Goal: Transaction & Acquisition: Purchase product/service

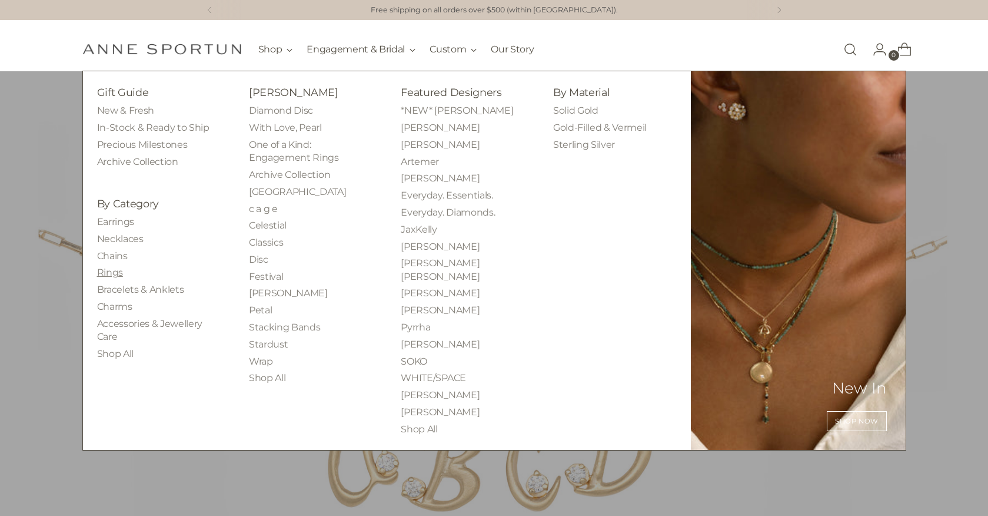
click at [109, 274] on link "Rings" at bounding box center [110, 272] width 26 height 11
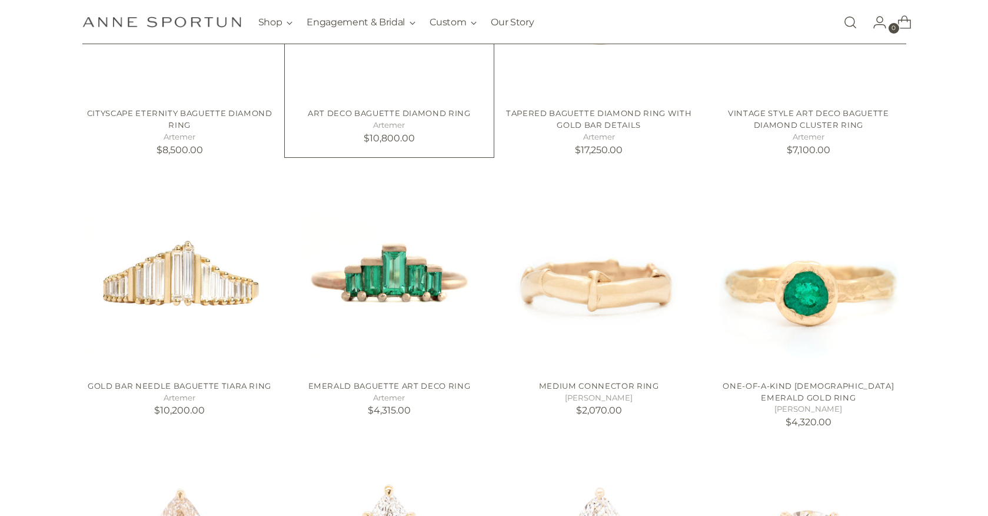
scroll to position [170, 0]
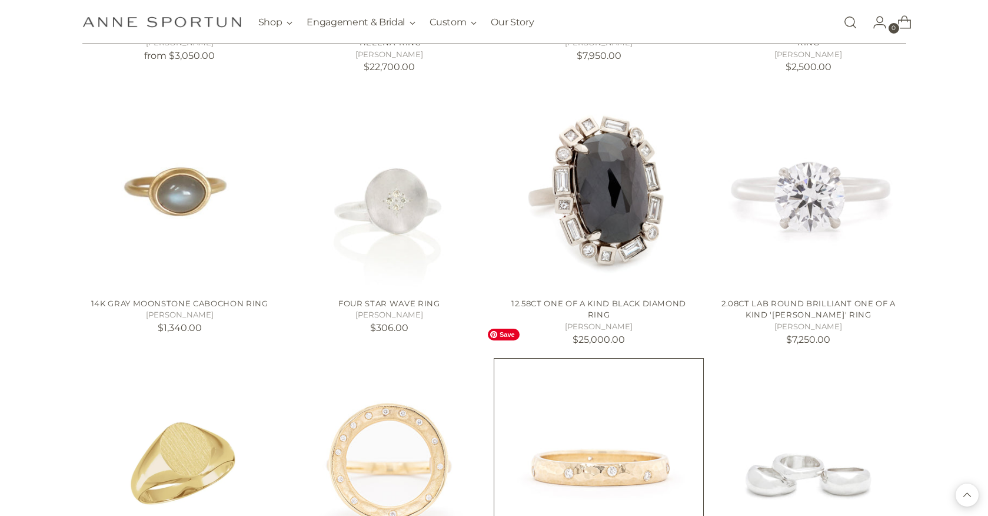
scroll to position [2104, 0]
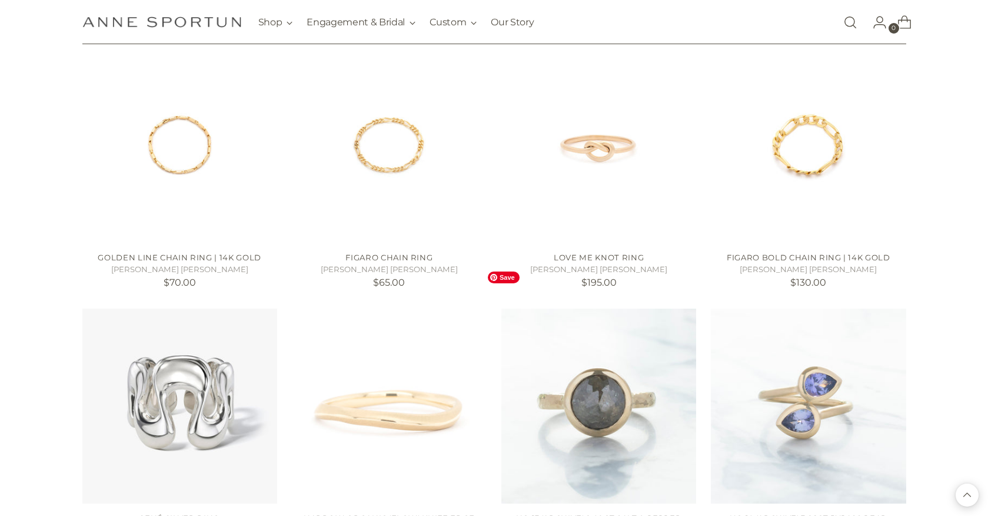
scroll to position [2948, 0]
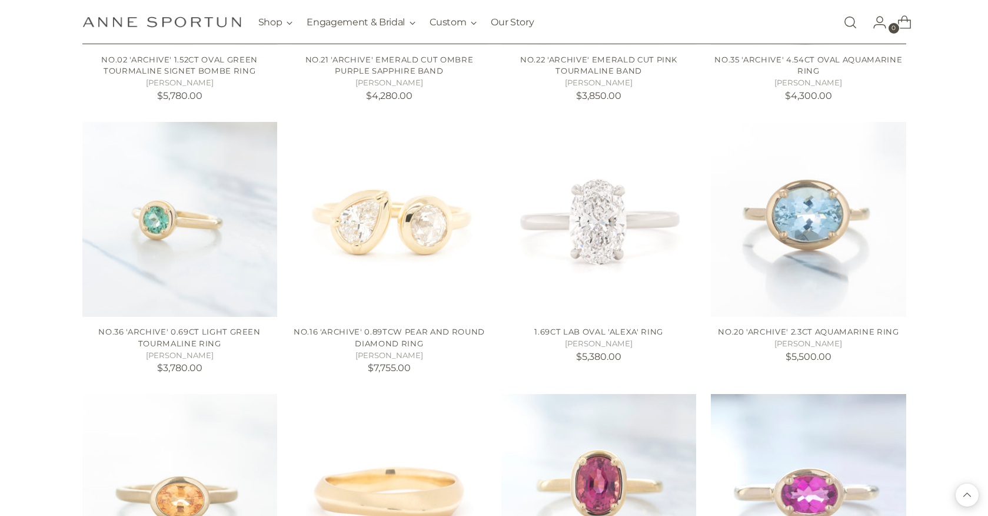
scroll to position [3952, 0]
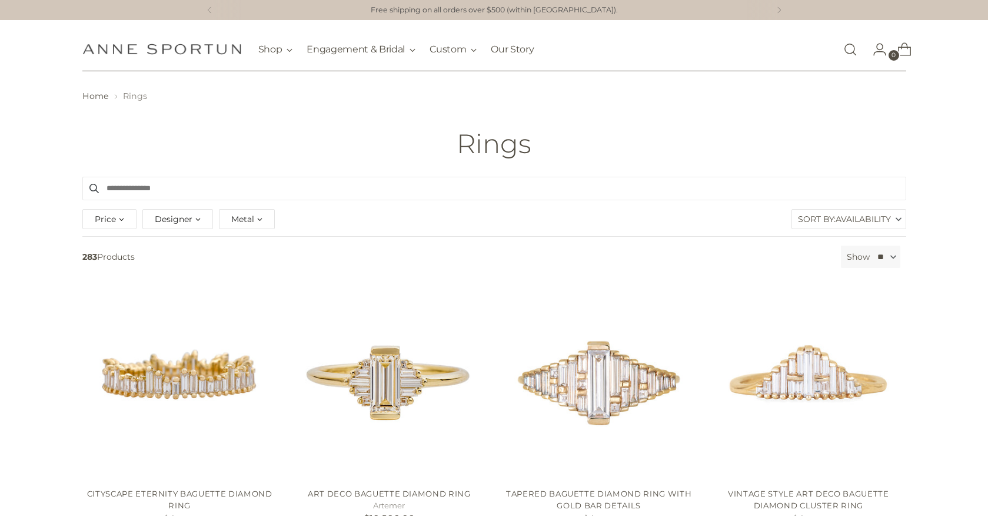
click at [192, 217] on div "Designer" at bounding box center [177, 219] width 71 height 20
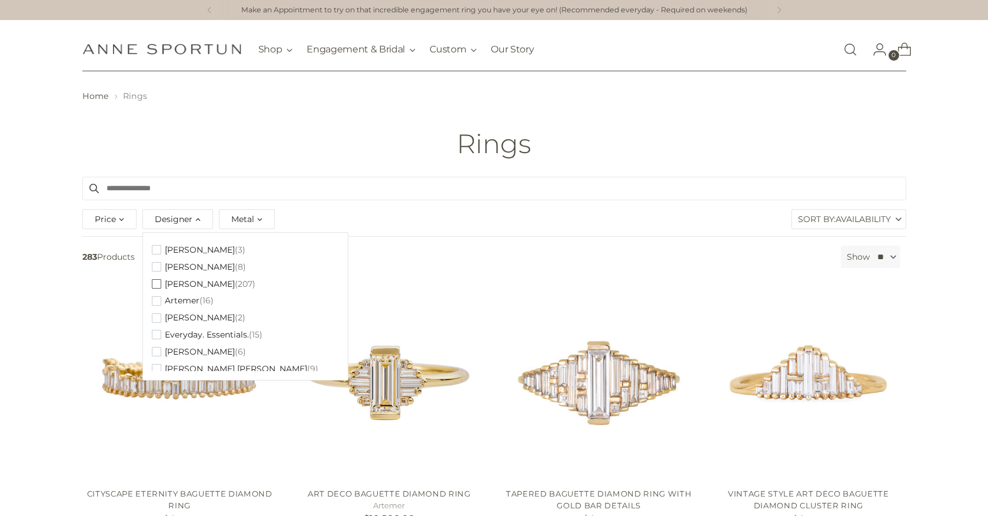
click at [157, 283] on span "button" at bounding box center [156, 283] width 9 height 9
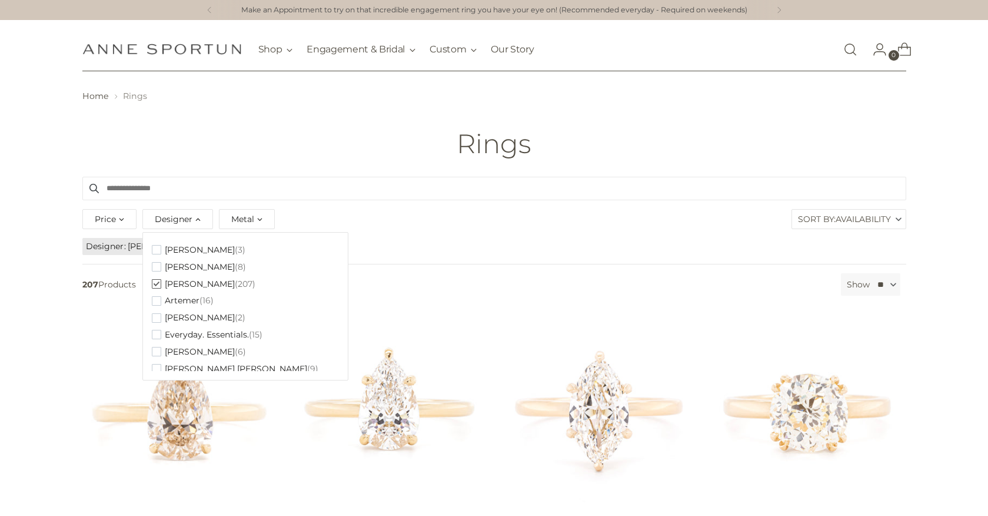
click at [254, 221] on div "Metal" at bounding box center [247, 219] width 56 height 20
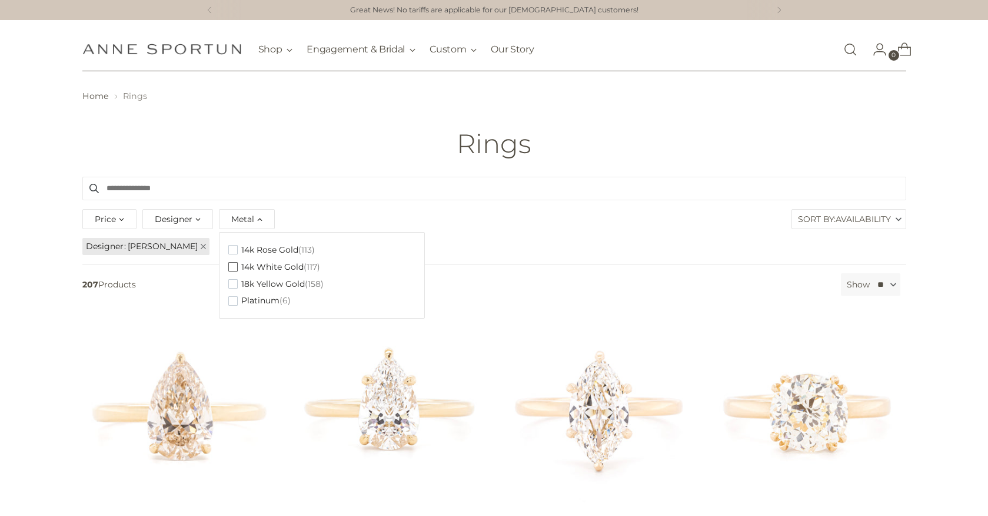
click at [232, 264] on span "button" at bounding box center [232, 266] width 9 height 9
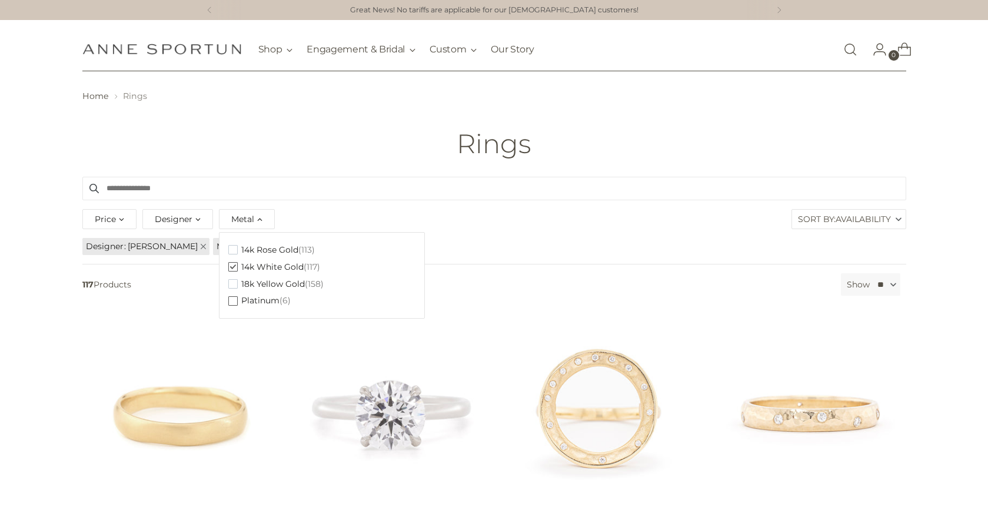
click at [231, 300] on span "button" at bounding box center [232, 300] width 9 height 9
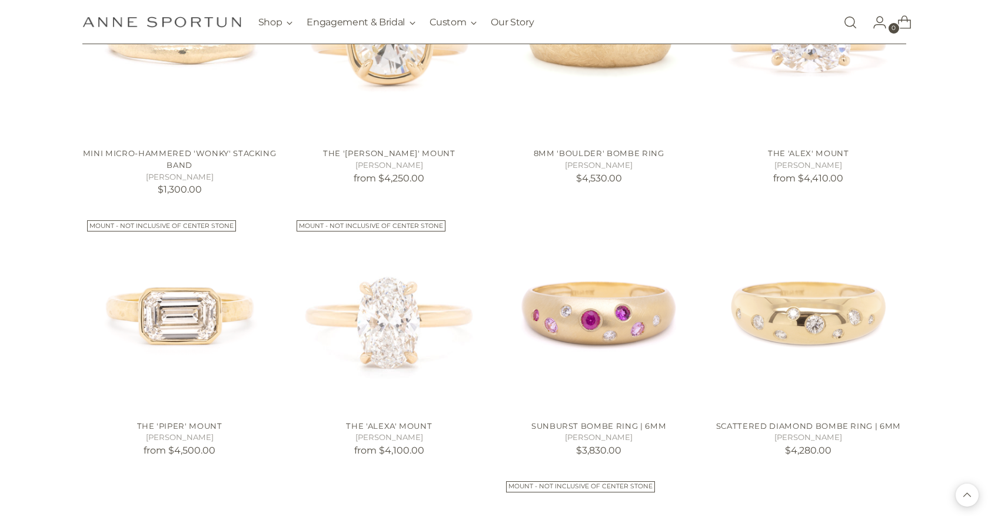
scroll to position [914, 0]
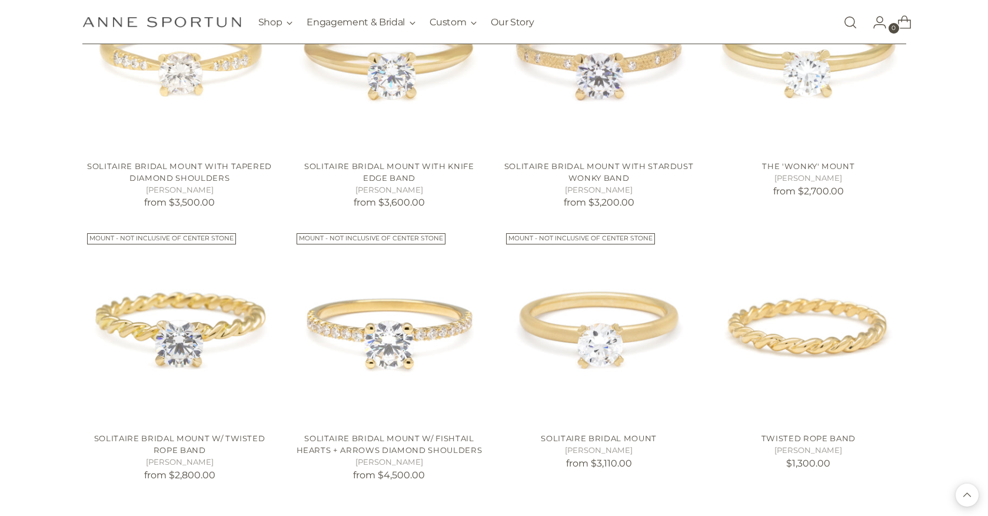
scroll to position [2251, 0]
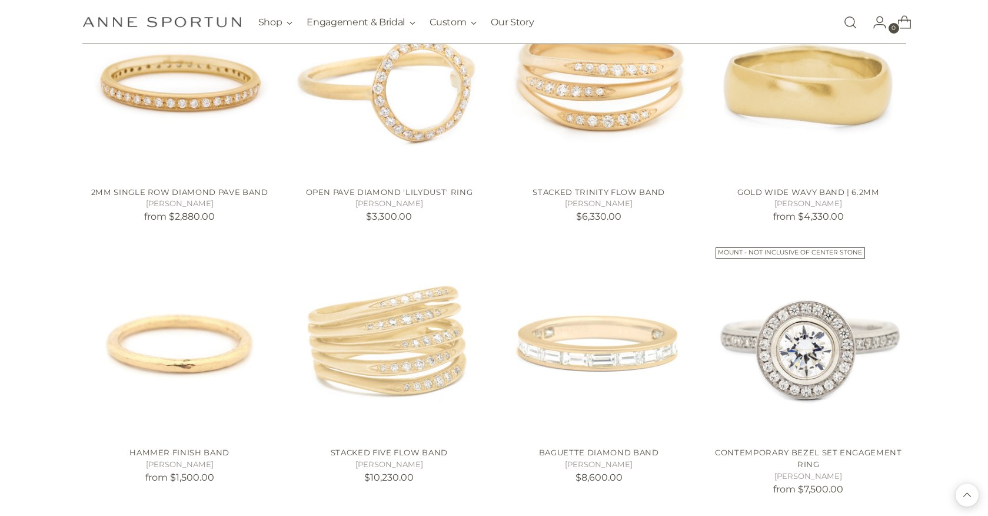
scroll to position [5392, 0]
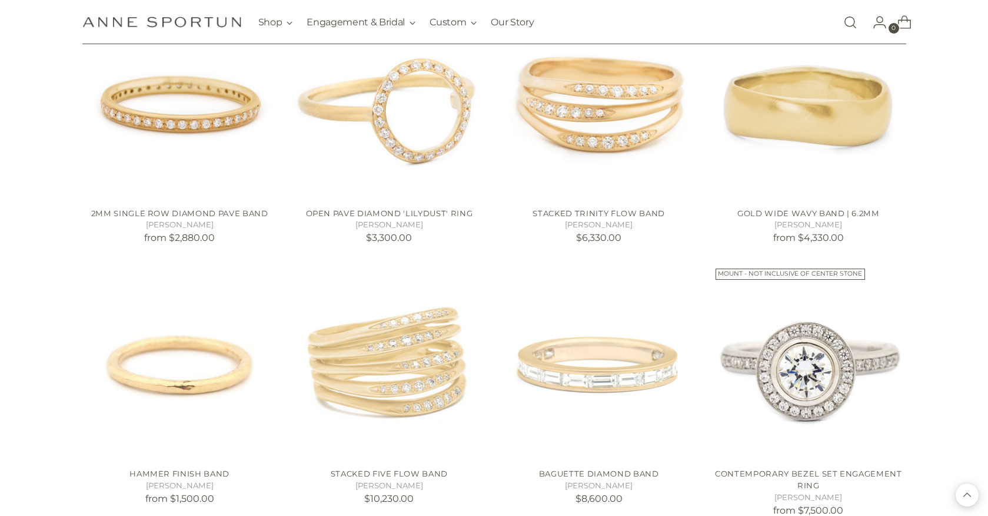
scroll to position [5351, 0]
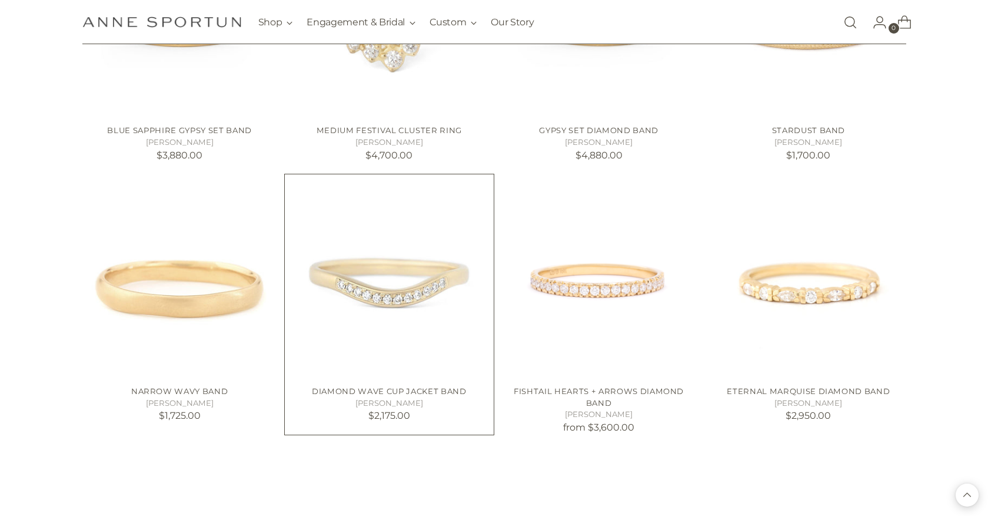
scroll to position [6267, 0]
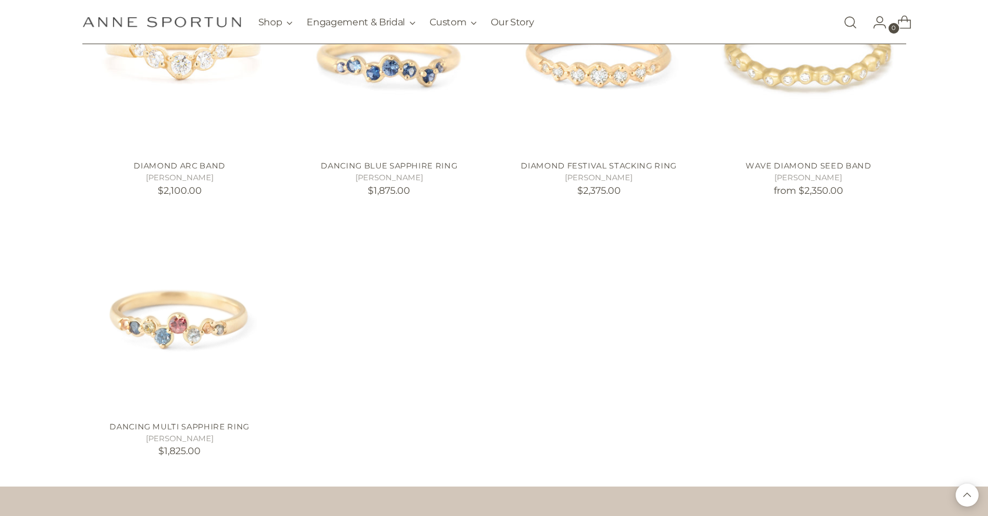
scroll to position [7793, 0]
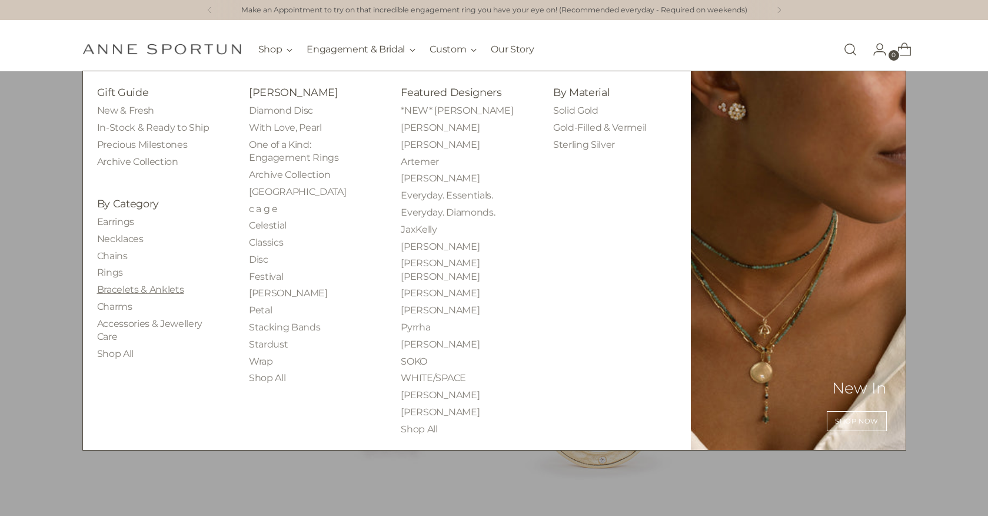
click at [132, 291] on link "Bracelets & Anklets" at bounding box center [140, 289] width 87 height 11
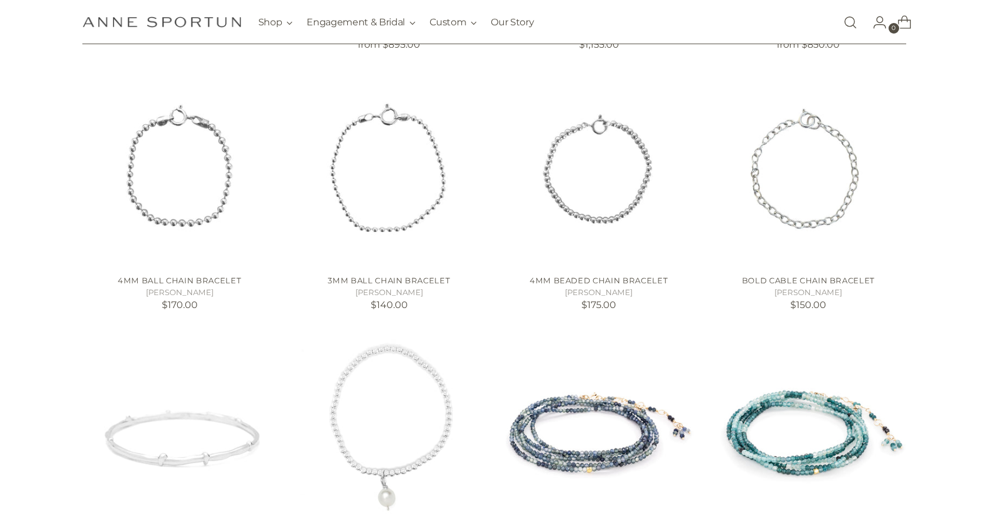
scroll to position [487, 0]
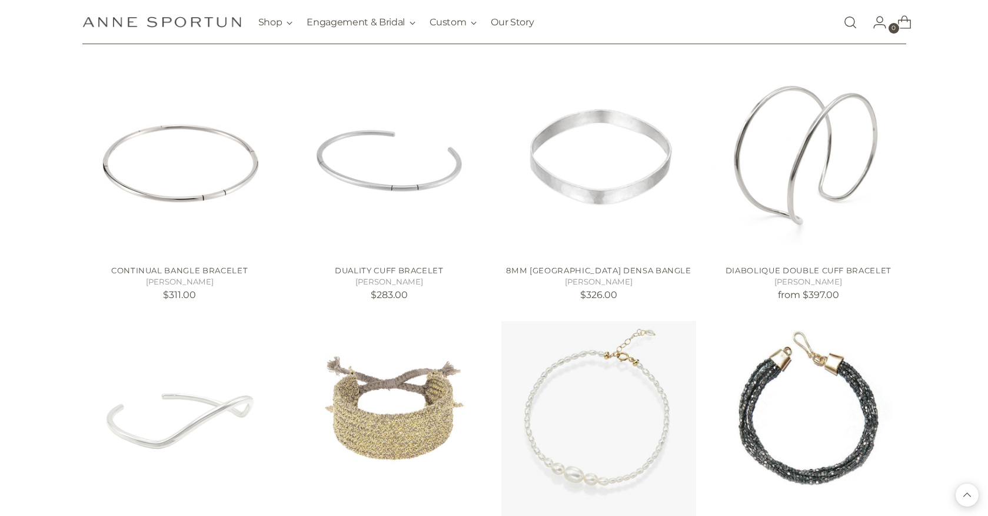
scroll to position [1835, 0]
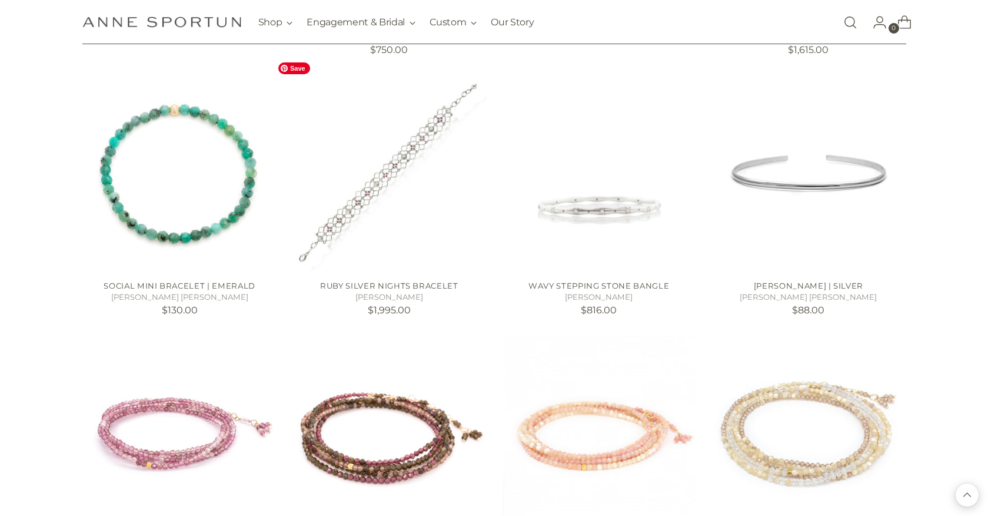
scroll to position [2354, 0]
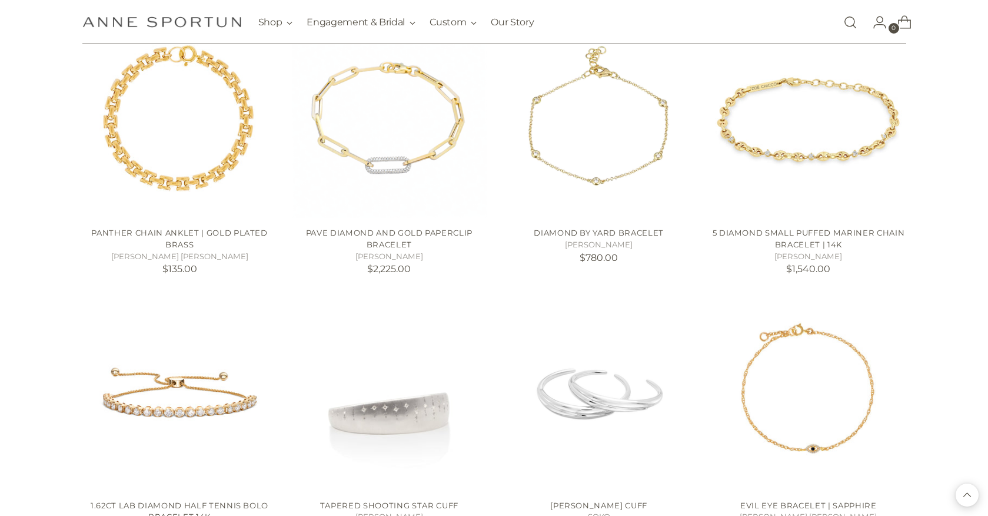
scroll to position [4004, 0]
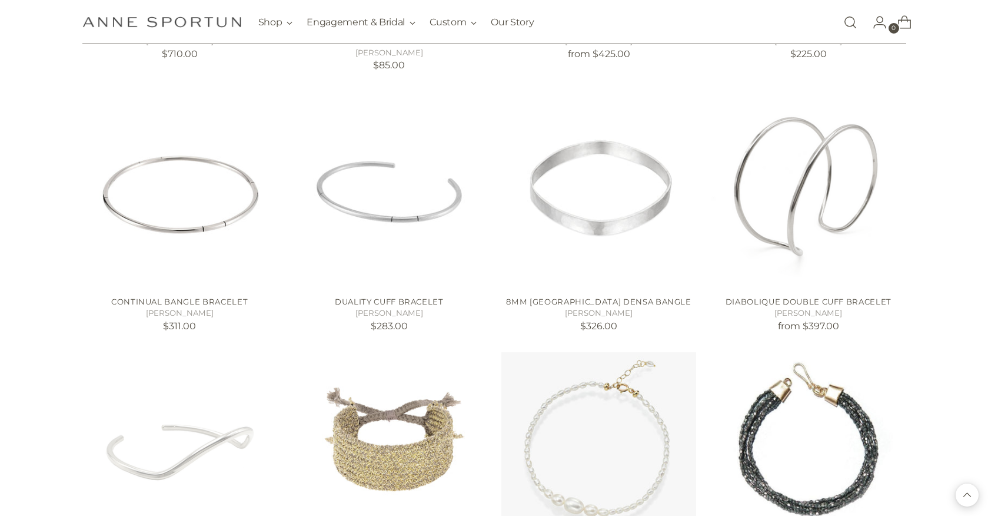
scroll to position [1437, 0]
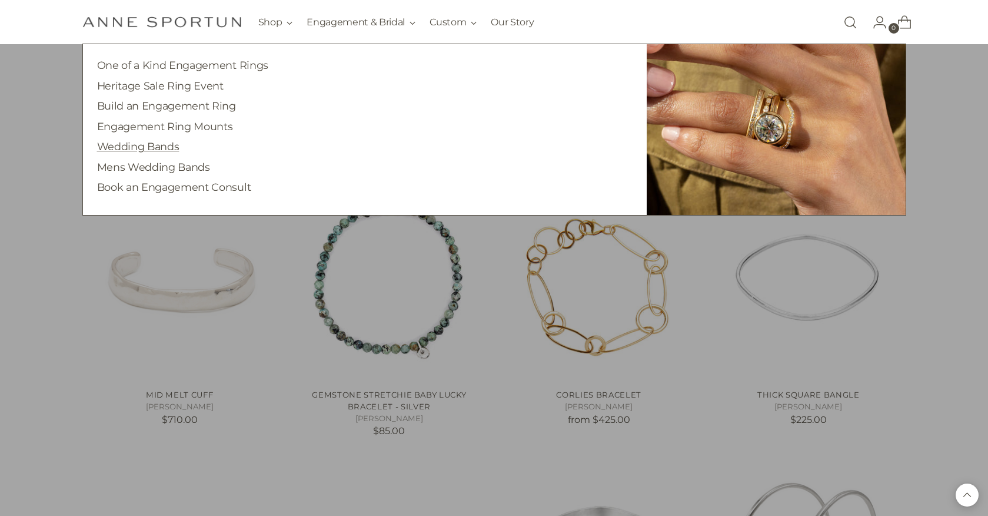
click at [135, 143] on link "Wedding Bands" at bounding box center [138, 146] width 82 height 12
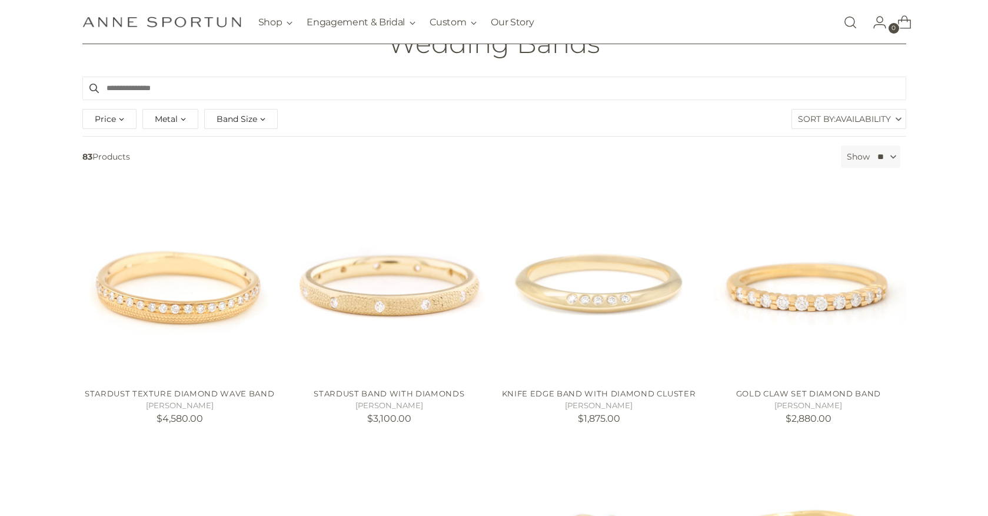
scroll to position [162, 0]
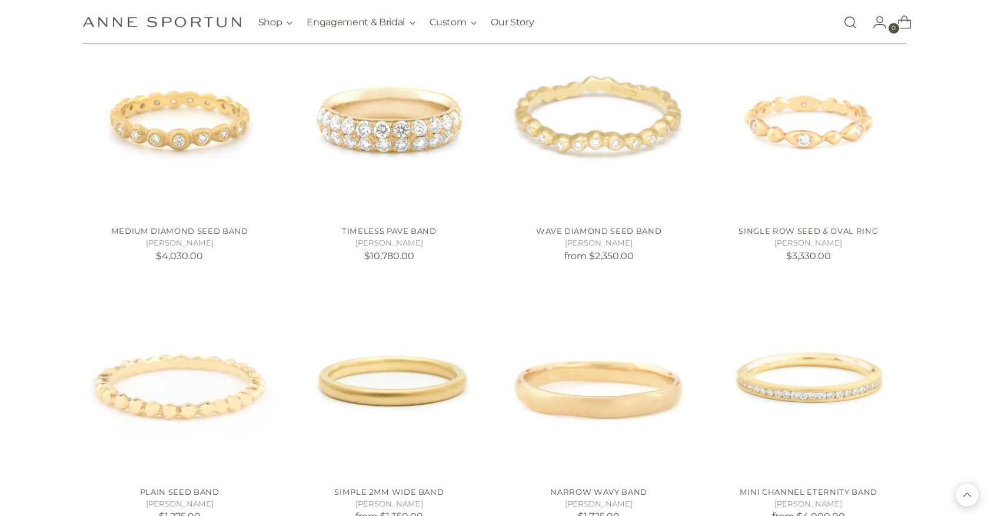
scroll to position [2099, 0]
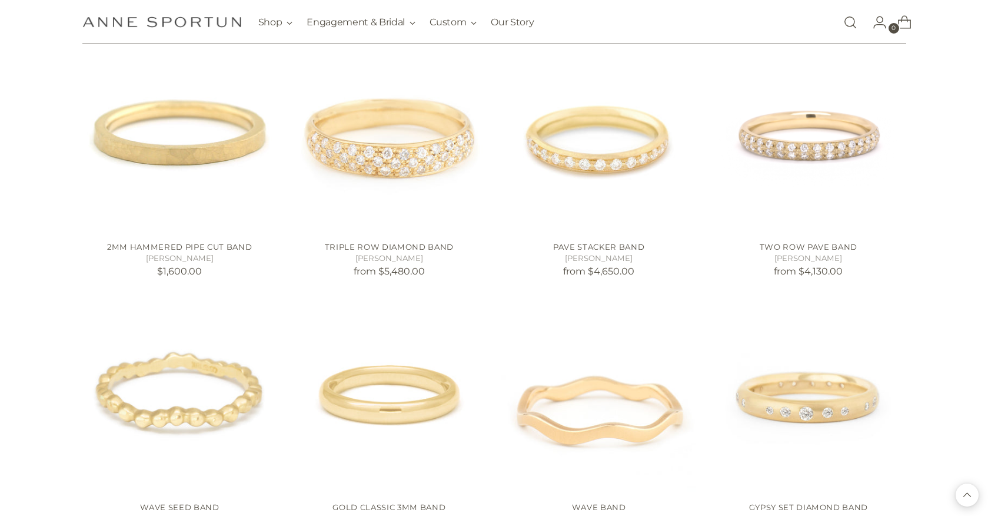
scroll to position [2512, 0]
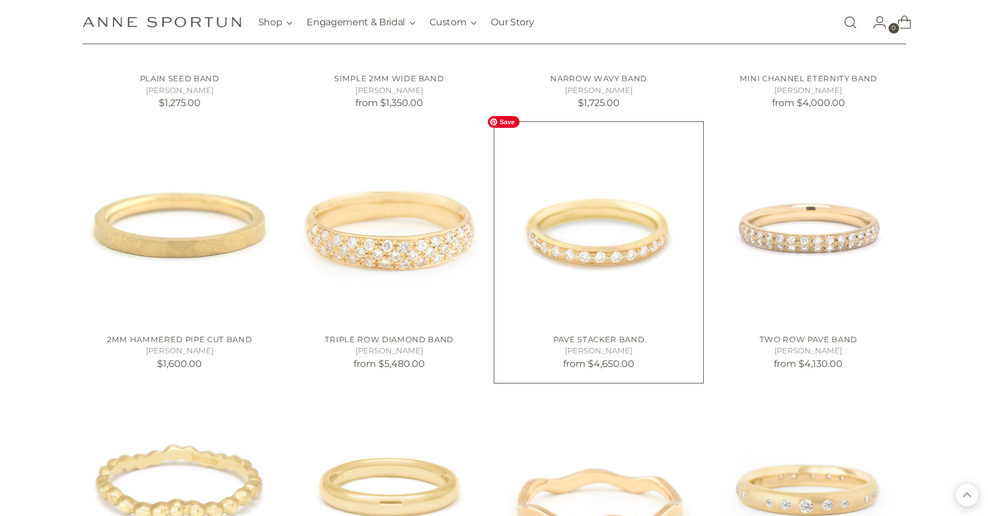
click at [0, 0] on img "Pave Stacker Band" at bounding box center [0, 0] width 0 height 0
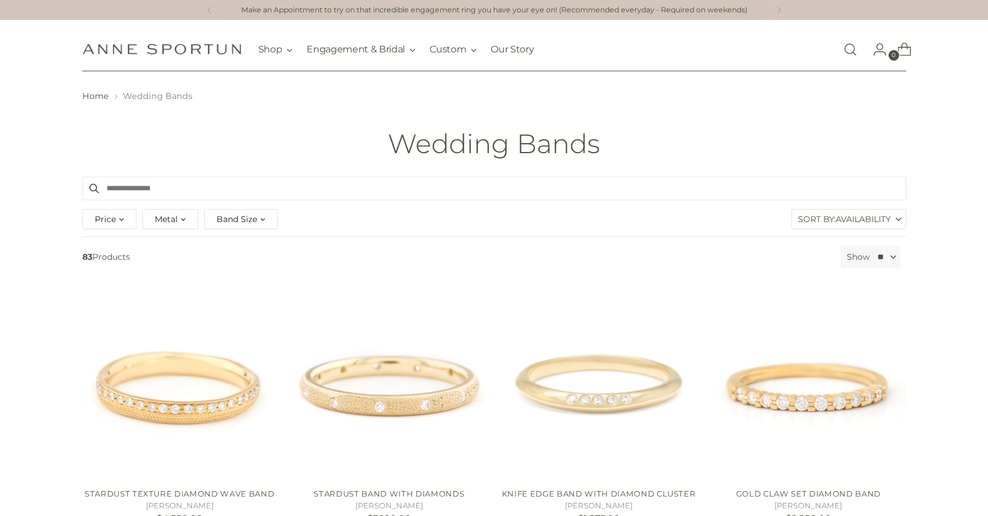
click at [184, 222] on div "Metal" at bounding box center [170, 219] width 56 height 20
click at [156, 265] on span "button" at bounding box center [156, 266] width 9 height 9
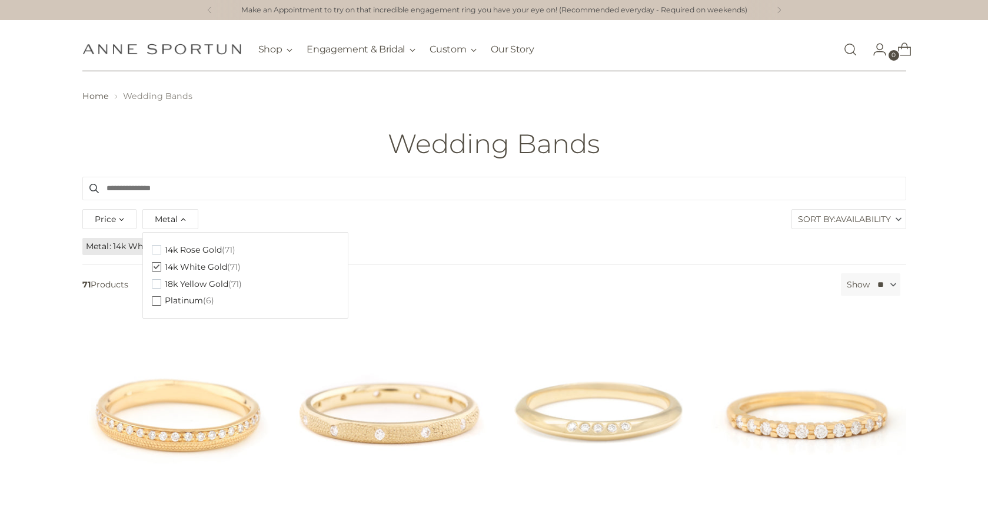
click at [157, 298] on span "button" at bounding box center [156, 300] width 9 height 9
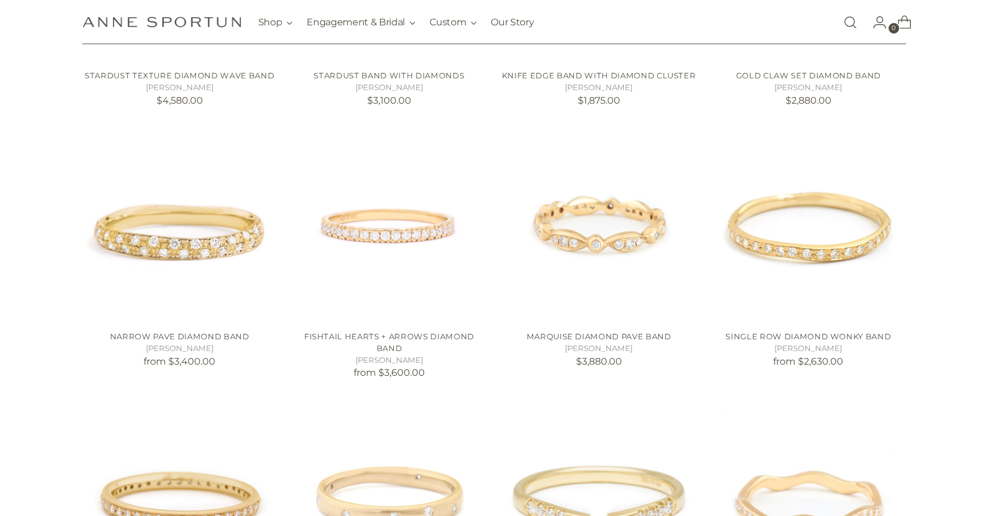
scroll to position [476, 0]
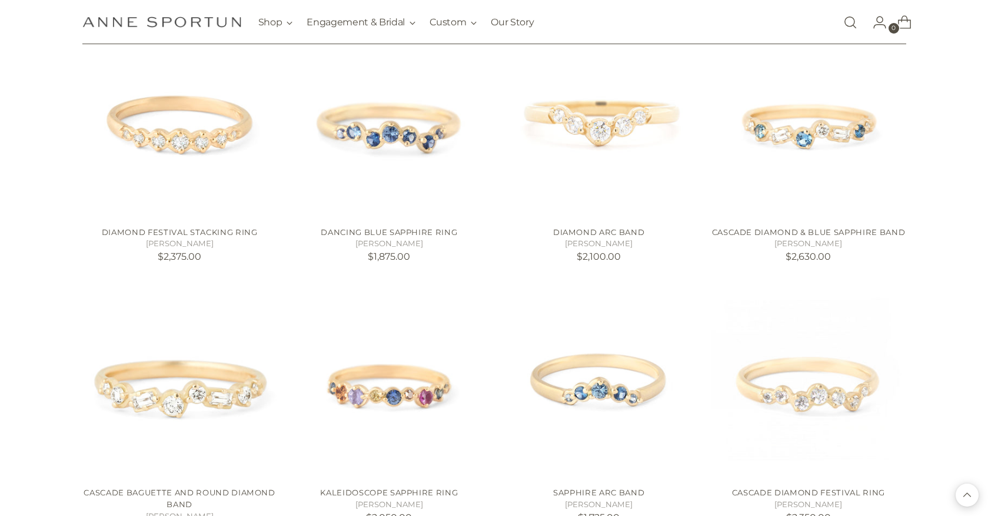
scroll to position [3433, 0]
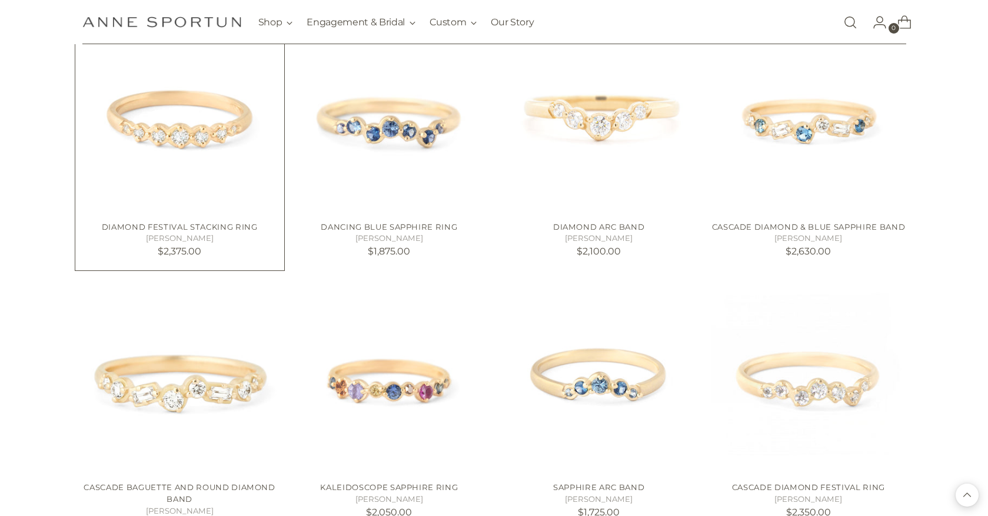
click at [188, 238] on h5 "[PERSON_NAME]" at bounding box center [179, 239] width 195 height 12
click at [191, 225] on link "Diamond Festival Stacking Ring" at bounding box center [180, 226] width 156 height 9
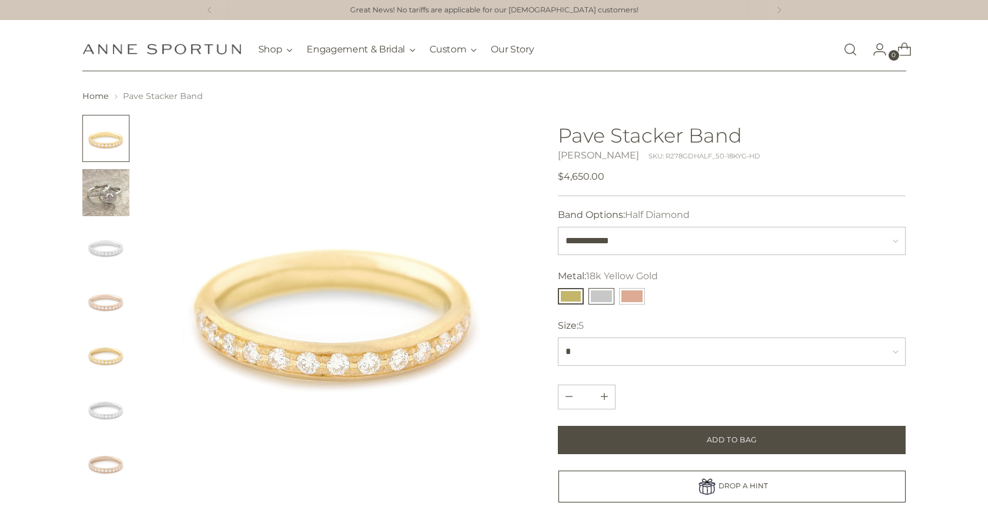
click at [605, 294] on button "14k White Gold" at bounding box center [602, 296] width 26 height 16
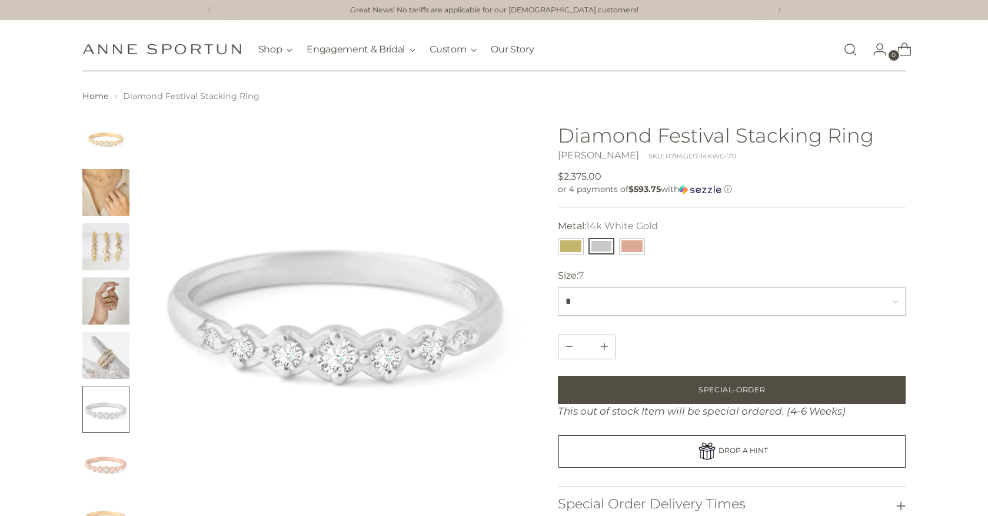
click at [106, 188] on img "Change image to image 2" at bounding box center [105, 192] width 47 height 47
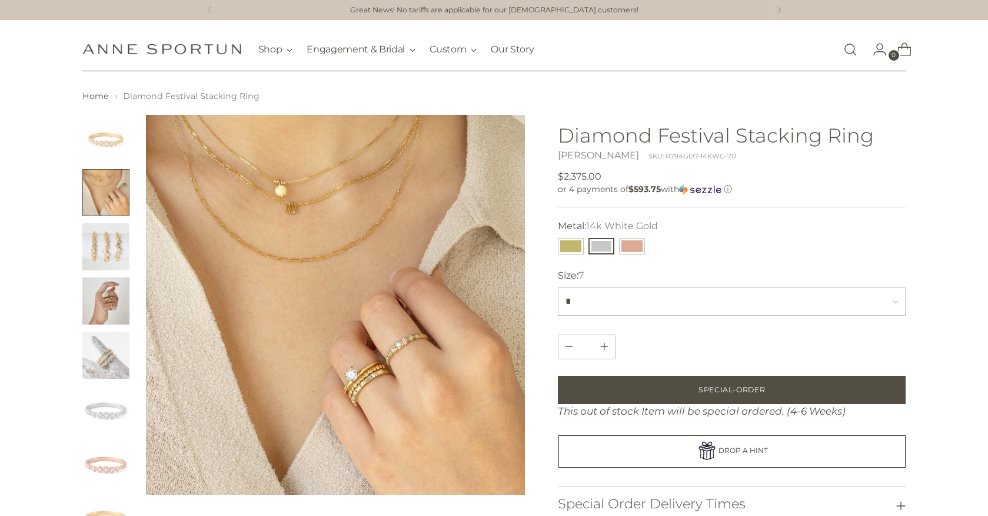
click at [99, 250] on img "Change image to image 3" at bounding box center [105, 246] width 47 height 47
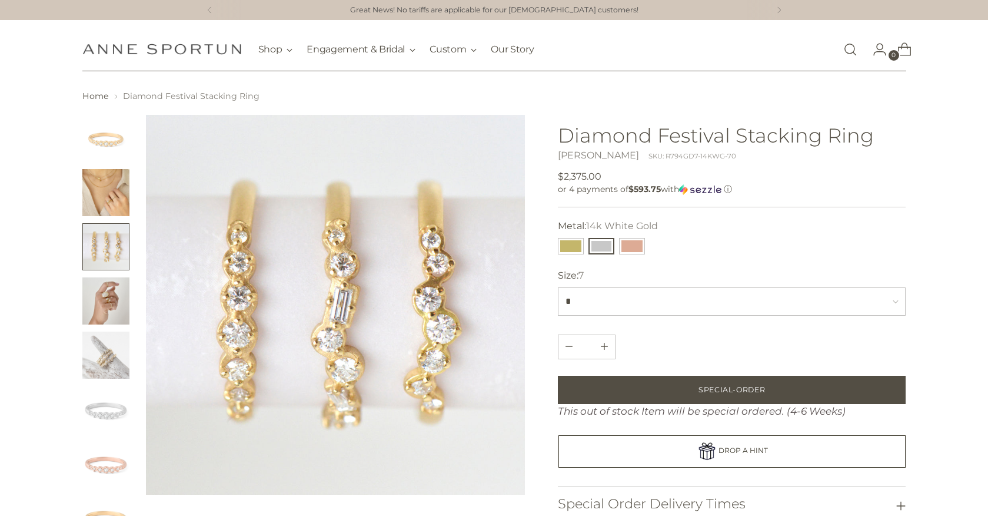
click at [98, 301] on img "Change image to image 4" at bounding box center [105, 300] width 47 height 47
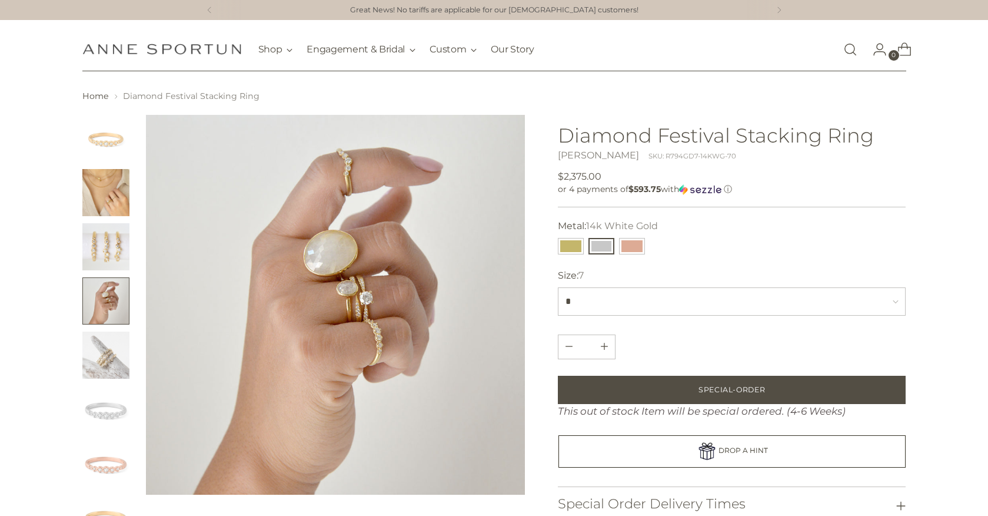
click at [93, 348] on img "Change image to image 5" at bounding box center [105, 354] width 47 height 47
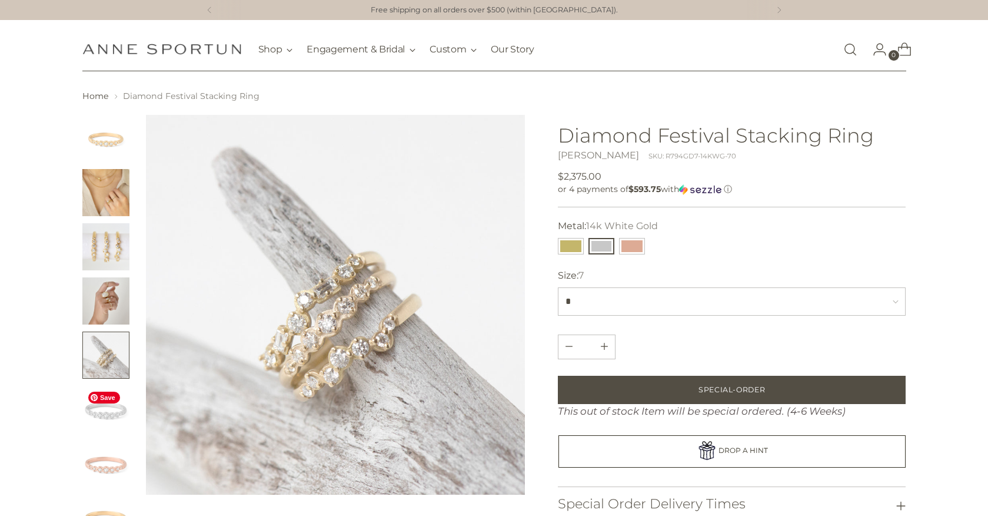
click at [89, 410] on img "Change image to image 6" at bounding box center [105, 409] width 47 height 47
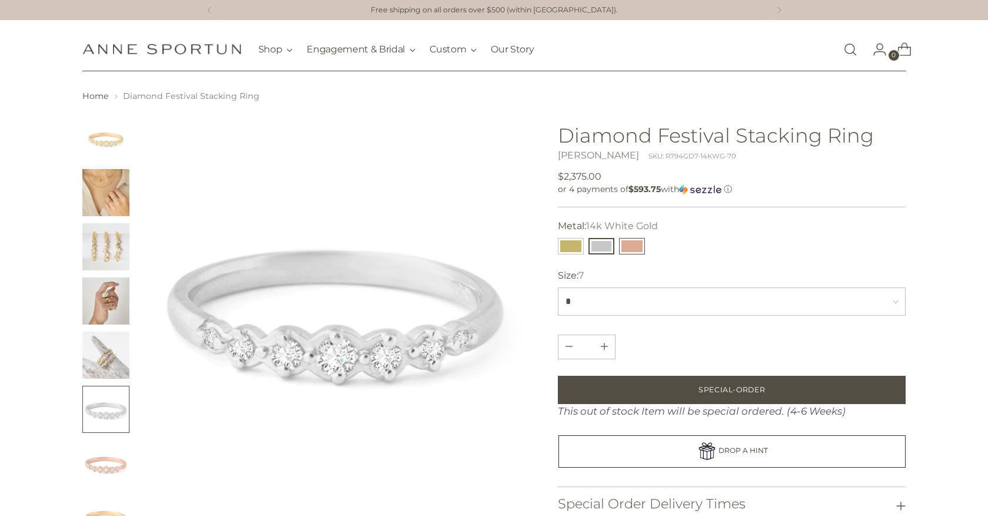
click at [630, 248] on button "14k Rose Gold" at bounding box center [632, 246] width 26 height 16
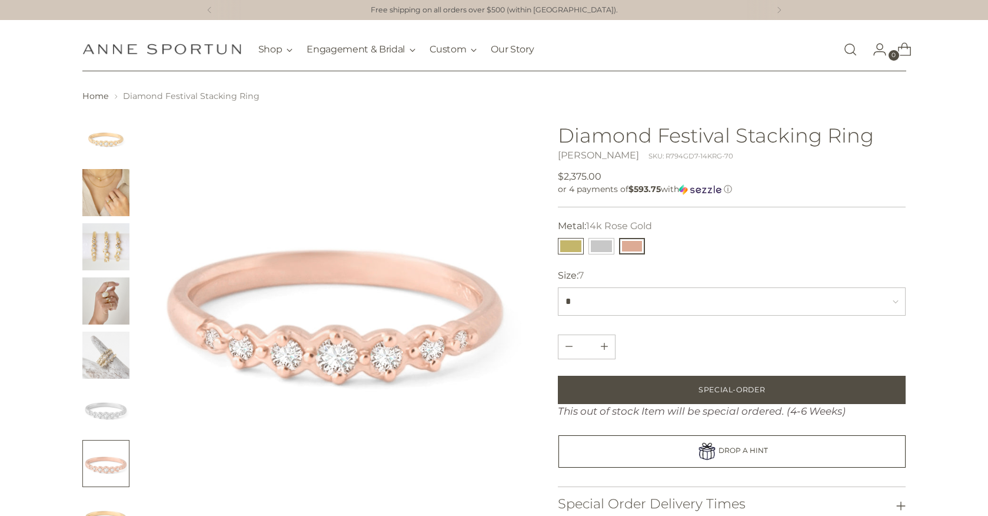
click at [571, 240] on button "18k Yellow Gold" at bounding box center [571, 246] width 26 height 16
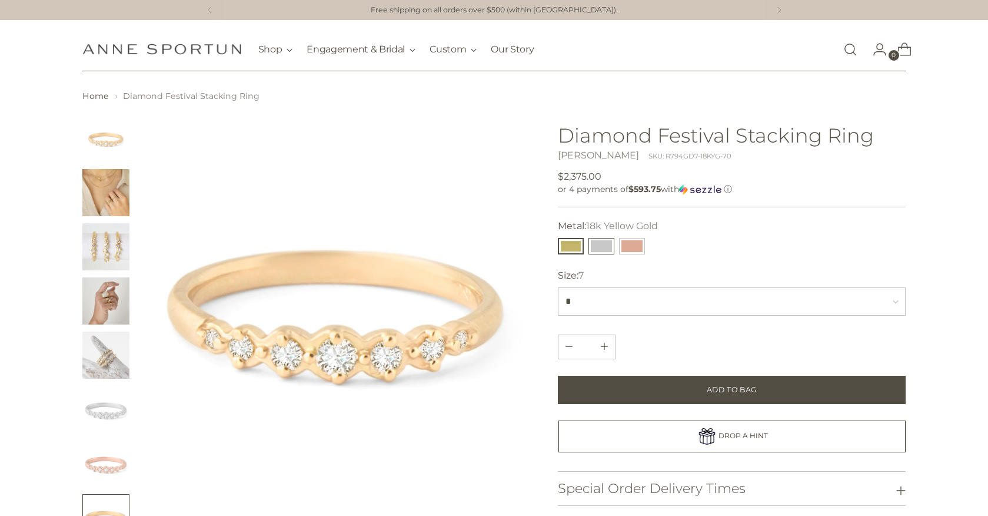
click at [599, 245] on button "14k White Gold" at bounding box center [602, 246] width 26 height 16
